Goal: Information Seeking & Learning: Learn about a topic

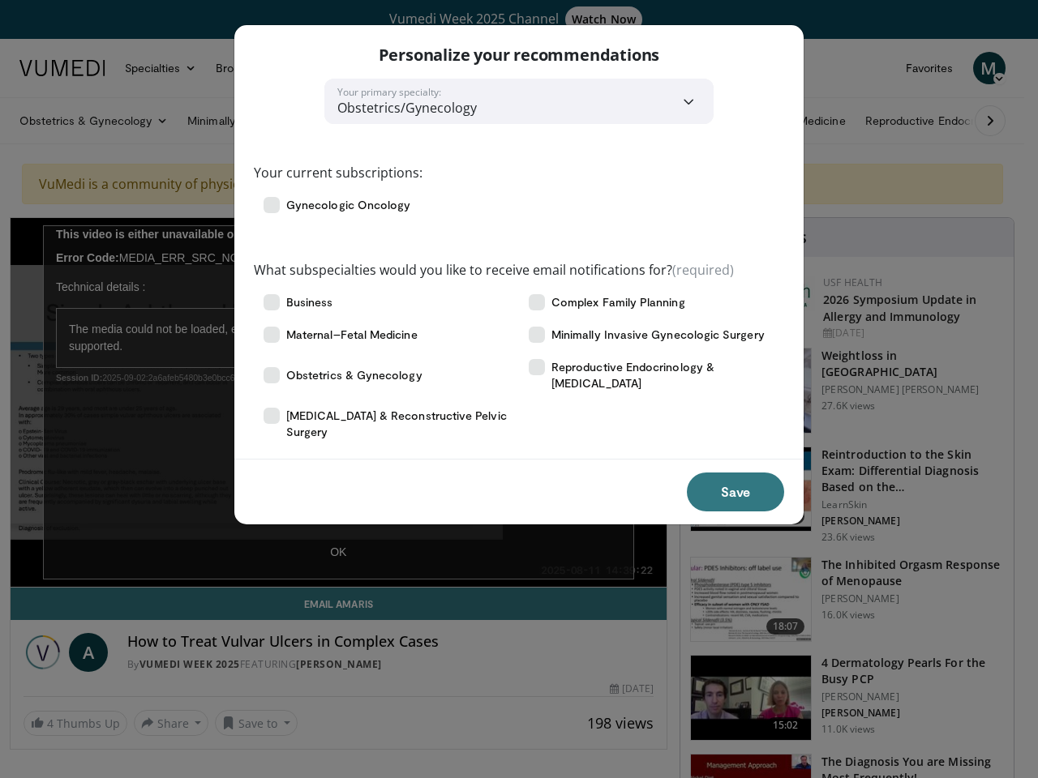
click at [519, 389] on div "Abdominal Imaging Acid-Base, Fluid, [MEDICAL_DATA] [MEDICAL_DATA] [MEDICAL_DATA…" at bounding box center [519, 367] width 530 height 162
click at [519, 267] on label "What subspecialties would you like to receive email notifications for? (require…" at bounding box center [494, 269] width 480 height 19
